Goal: Check status

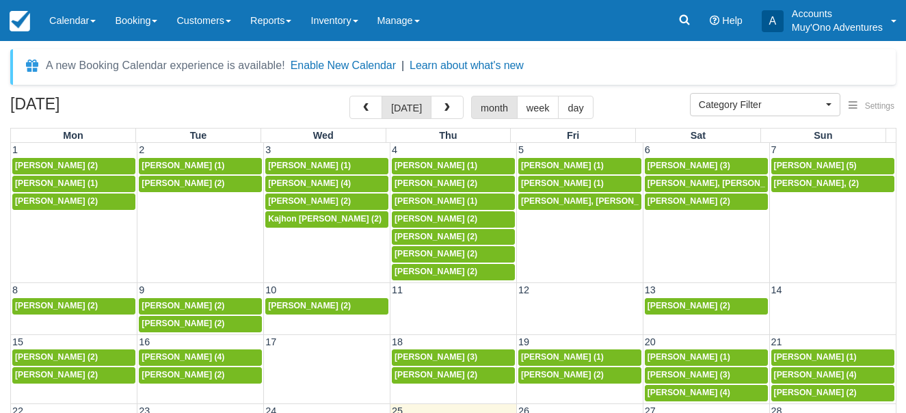
select select
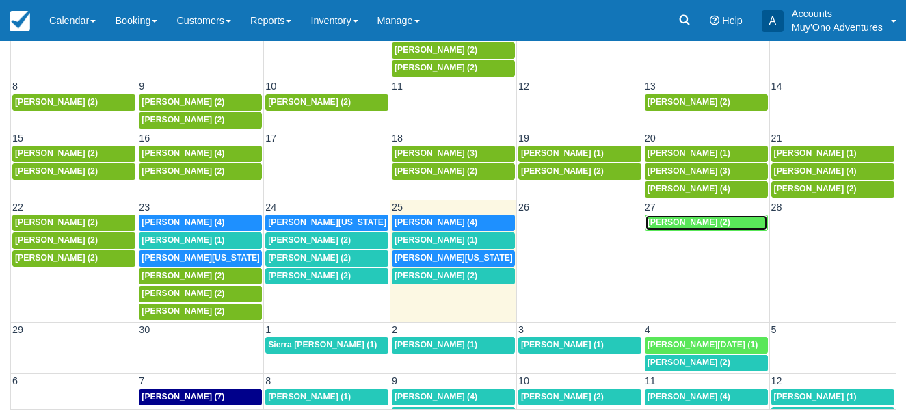
click at [699, 220] on span "[PERSON_NAME] (2)" at bounding box center [688, 222] width 83 height 10
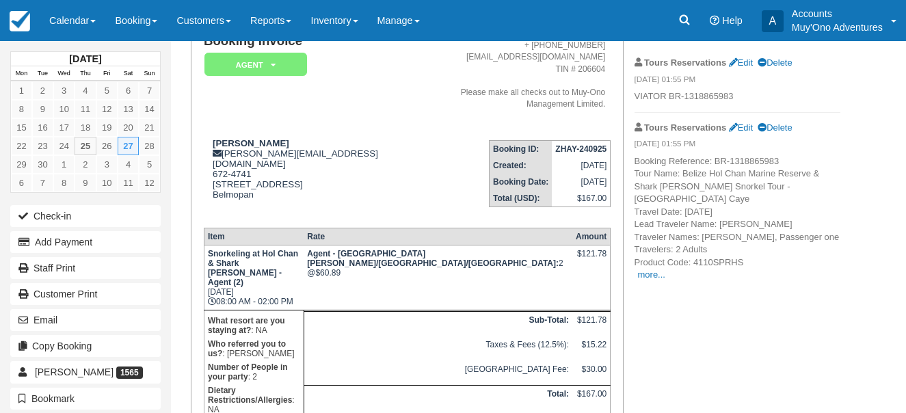
scroll to position [137, 0]
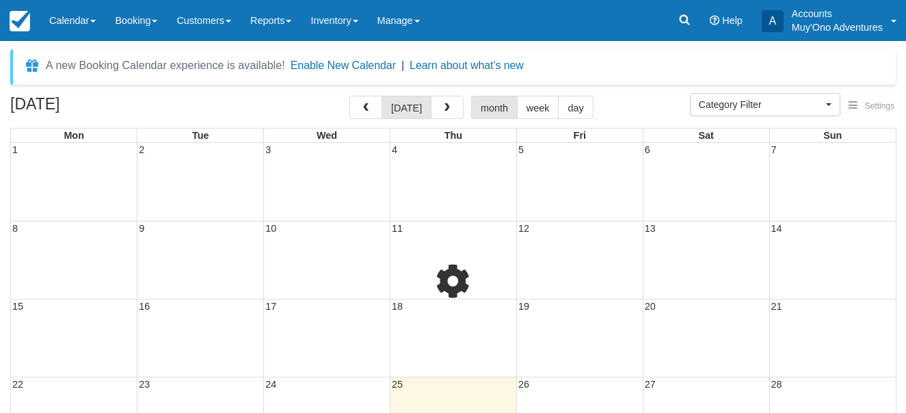
select select
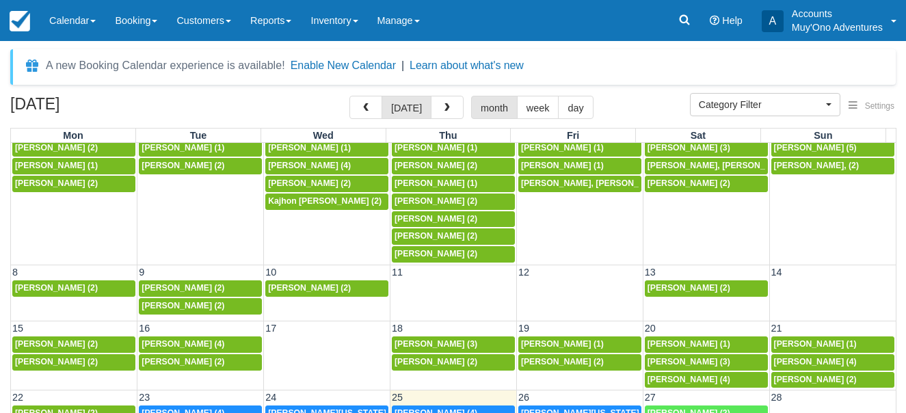
scroll to position [25, 0]
